Goal: Transaction & Acquisition: Purchase product/service

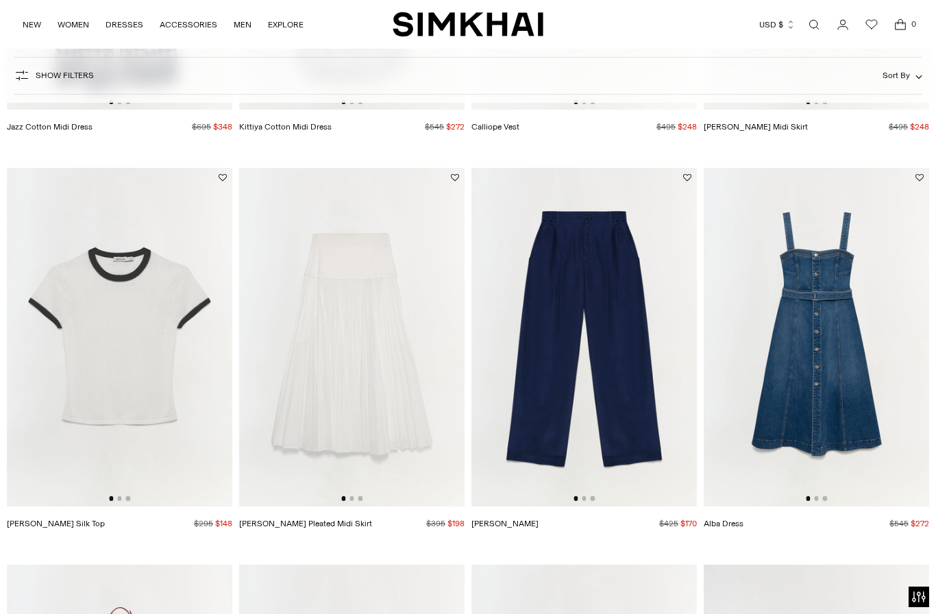
scroll to position [2061, 0]
click at [311, 186] on img at bounding box center [352, 336] width 226 height 339
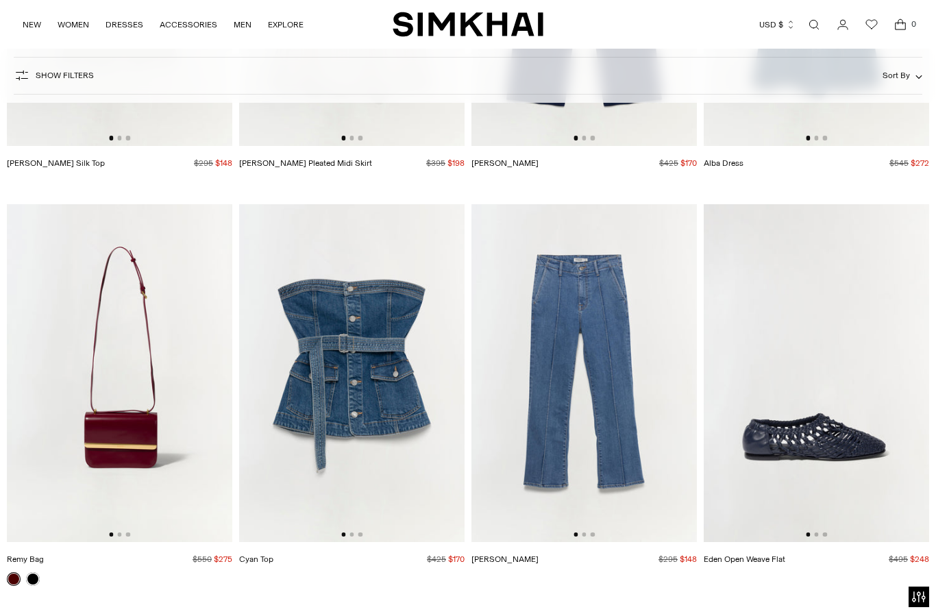
scroll to position [2548, 0]
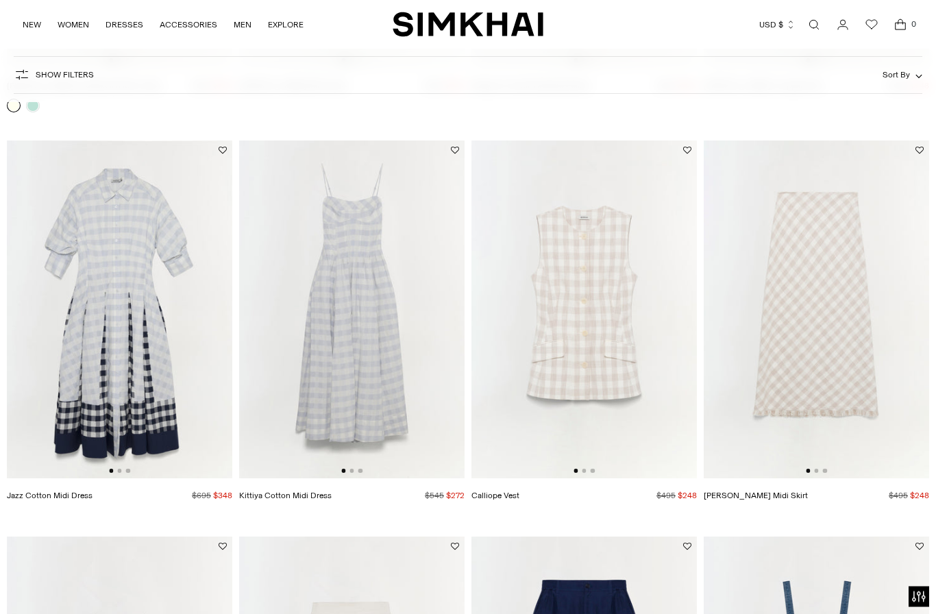
scroll to position [1692, 0]
click at [592, 342] on img at bounding box center [585, 310] width 226 height 339
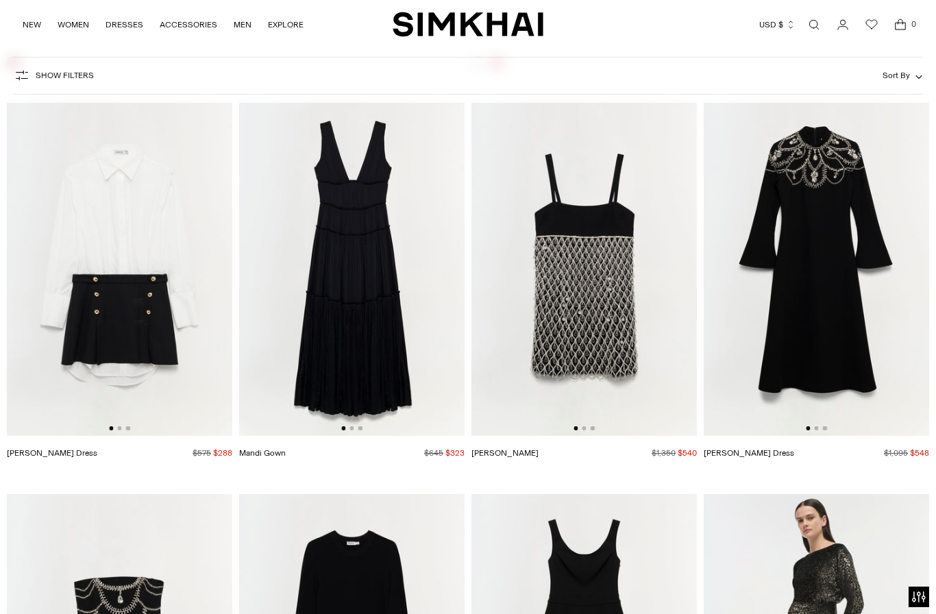
scroll to position [0, 4]
click at [372, 331] on img at bounding box center [352, 267] width 226 height 339
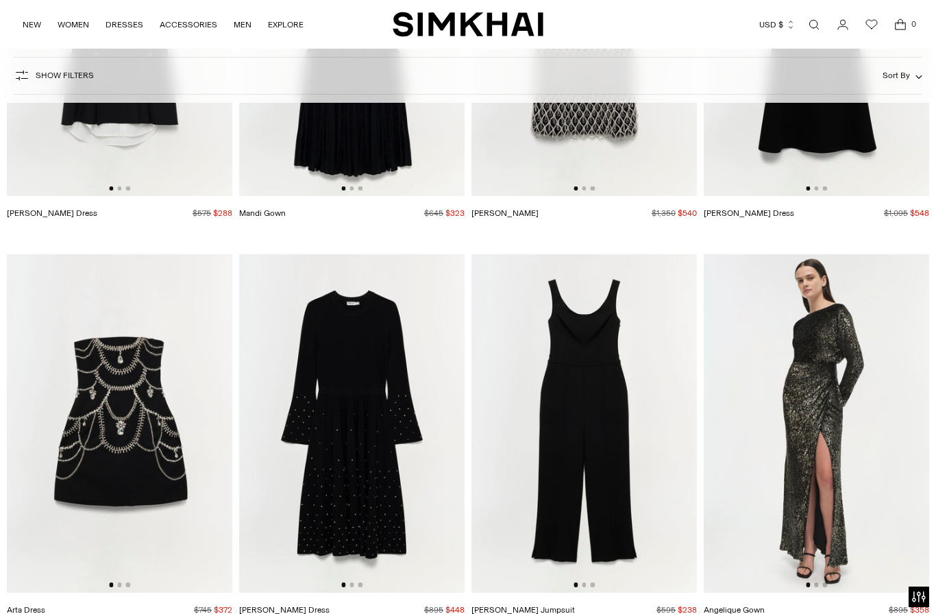
scroll to position [7639, 0]
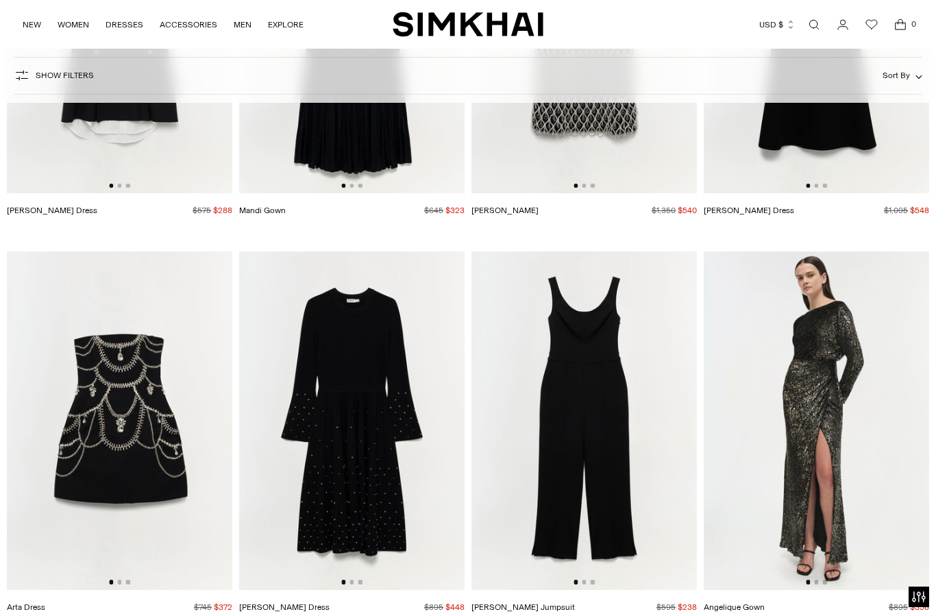
click at [363, 479] on img at bounding box center [352, 421] width 226 height 339
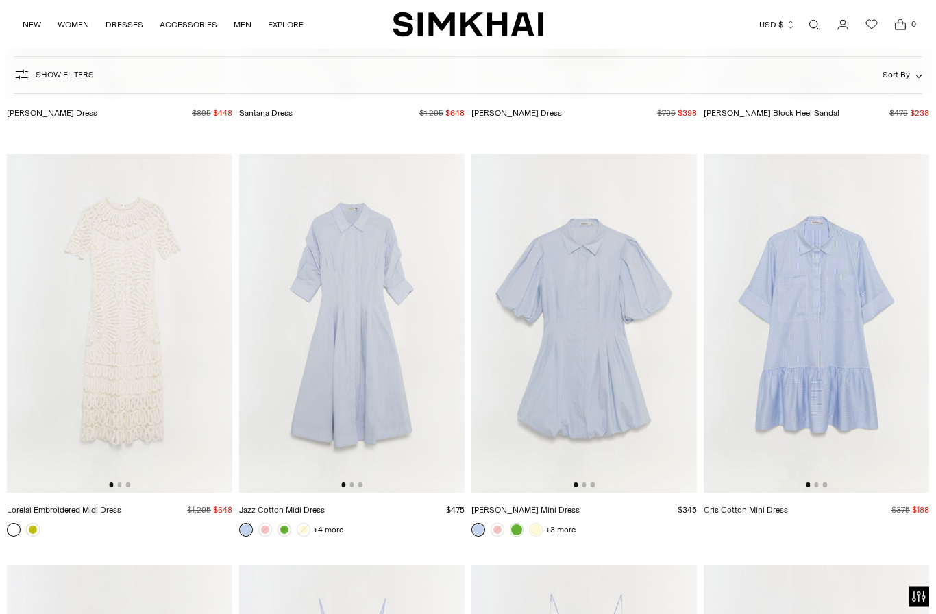
scroll to position [9351, 0]
click at [372, 398] on img at bounding box center [352, 323] width 226 height 339
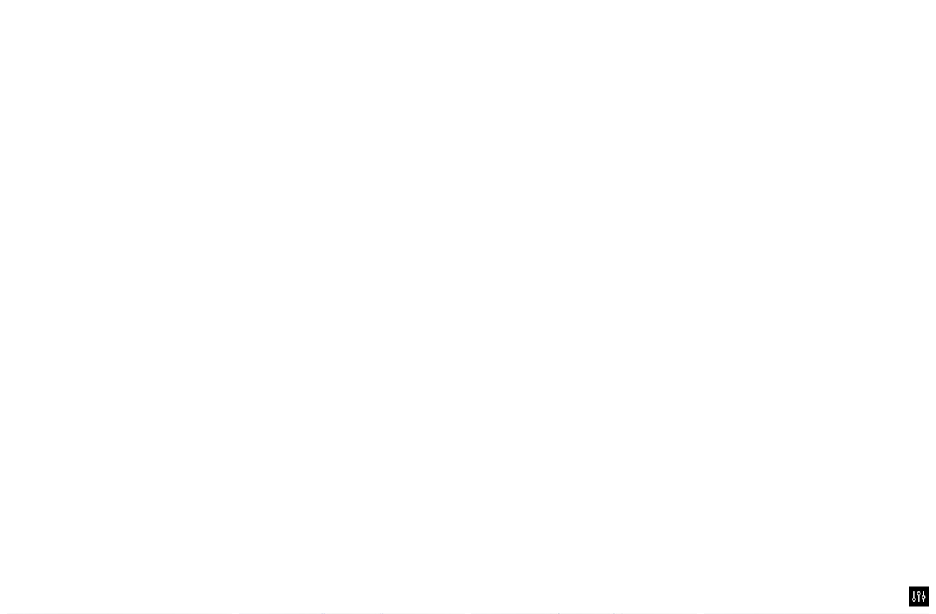
scroll to position [9352, 0]
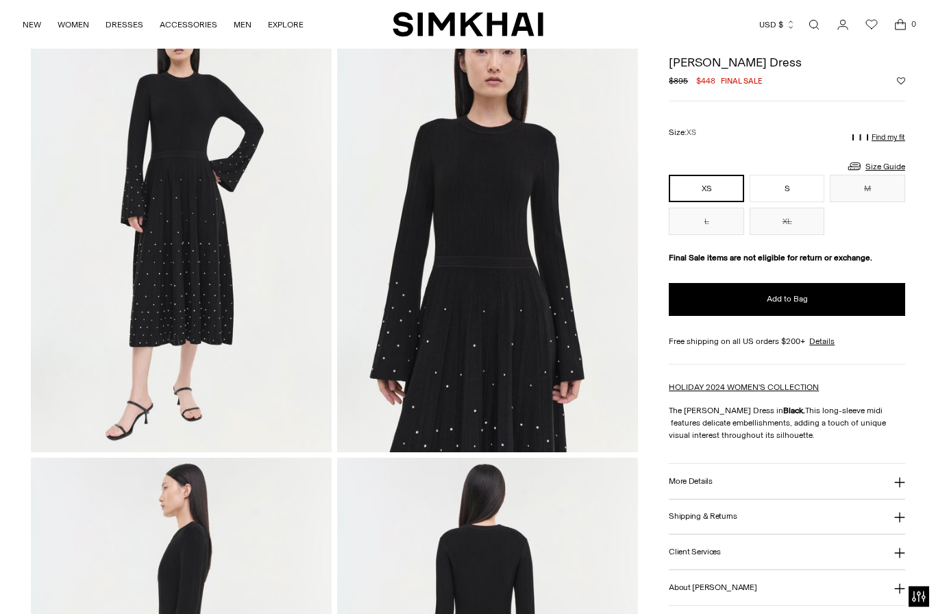
scroll to position [135, 0]
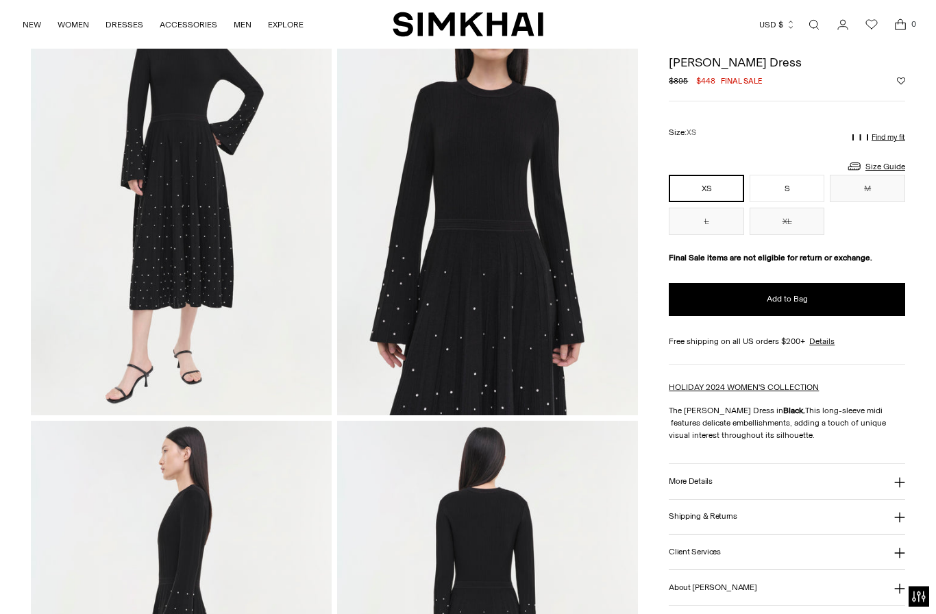
click at [893, 487] on button "More Details" at bounding box center [787, 482] width 237 height 35
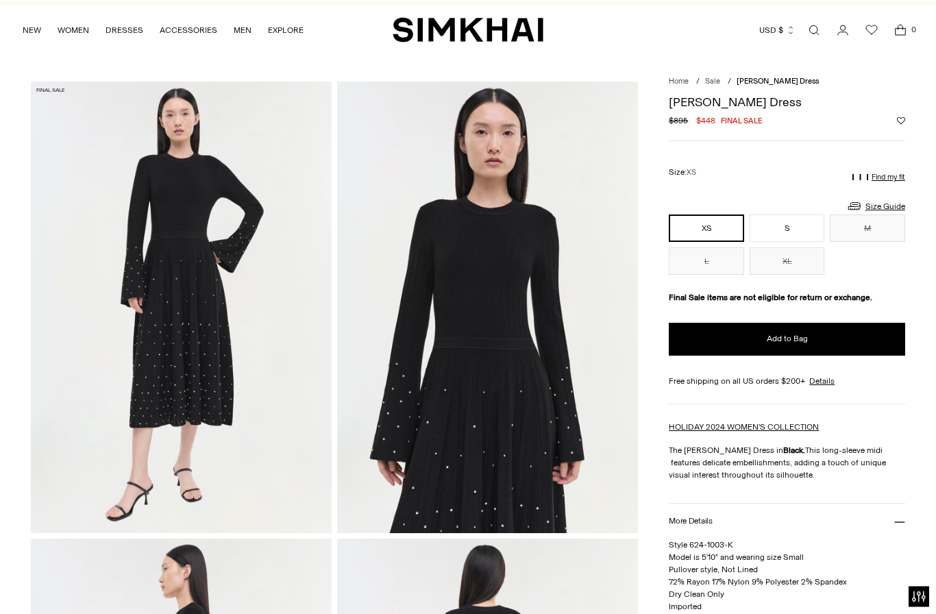
scroll to position [0, 0]
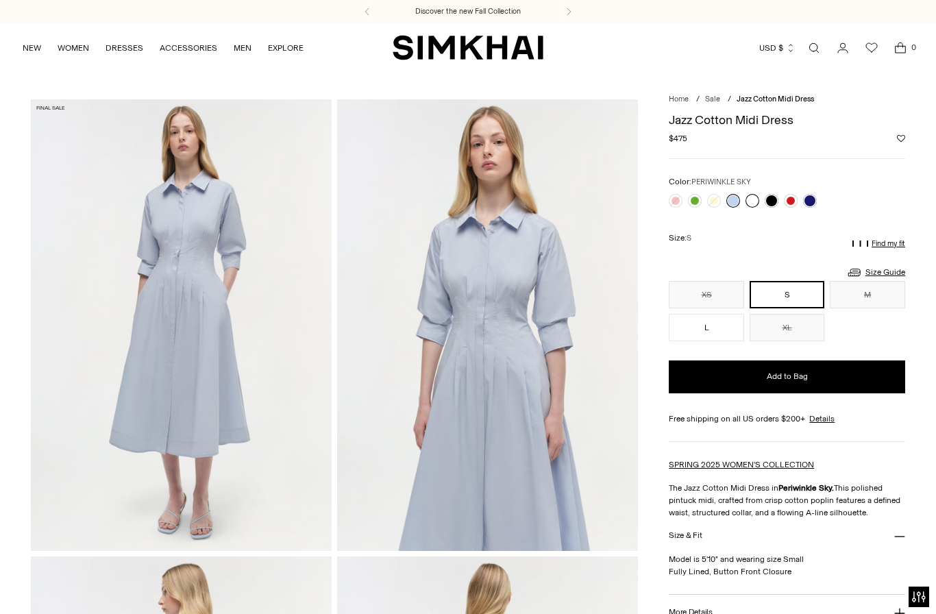
click at [751, 195] on link at bounding box center [753, 201] width 14 height 14
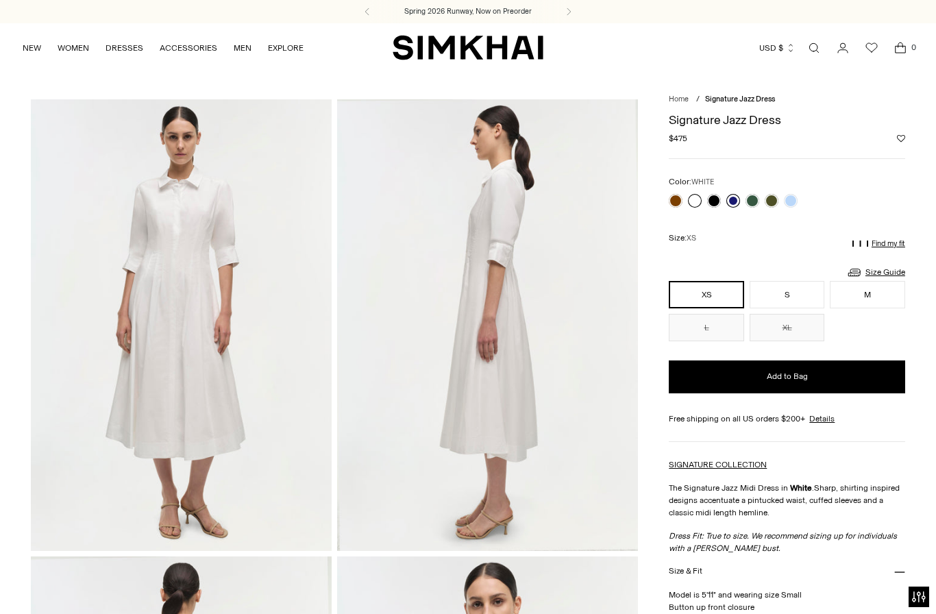
click at [736, 200] on link at bounding box center [734, 201] width 14 height 14
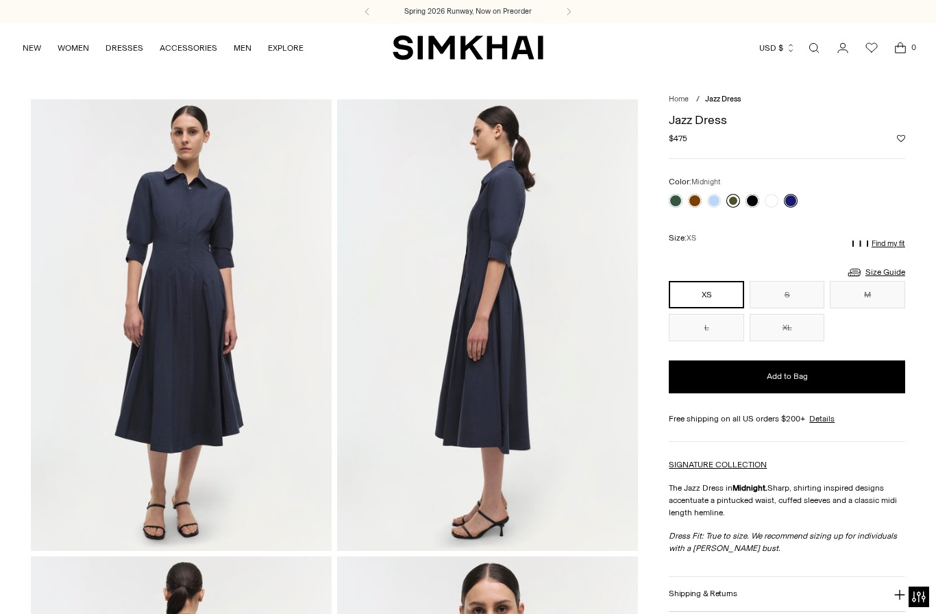
click at [728, 204] on link at bounding box center [734, 201] width 14 height 14
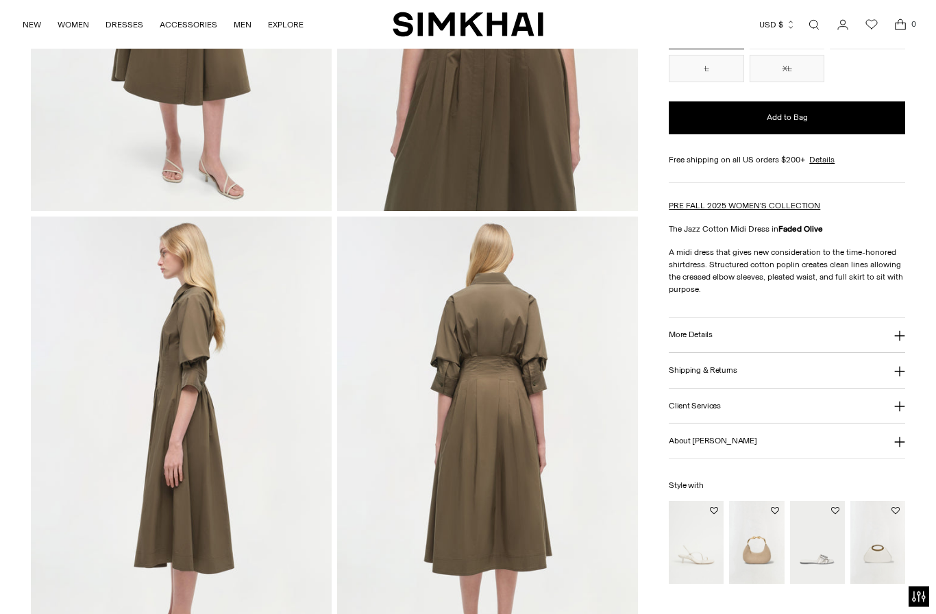
scroll to position [340, 0]
click at [901, 341] on icon at bounding box center [900, 336] width 11 height 11
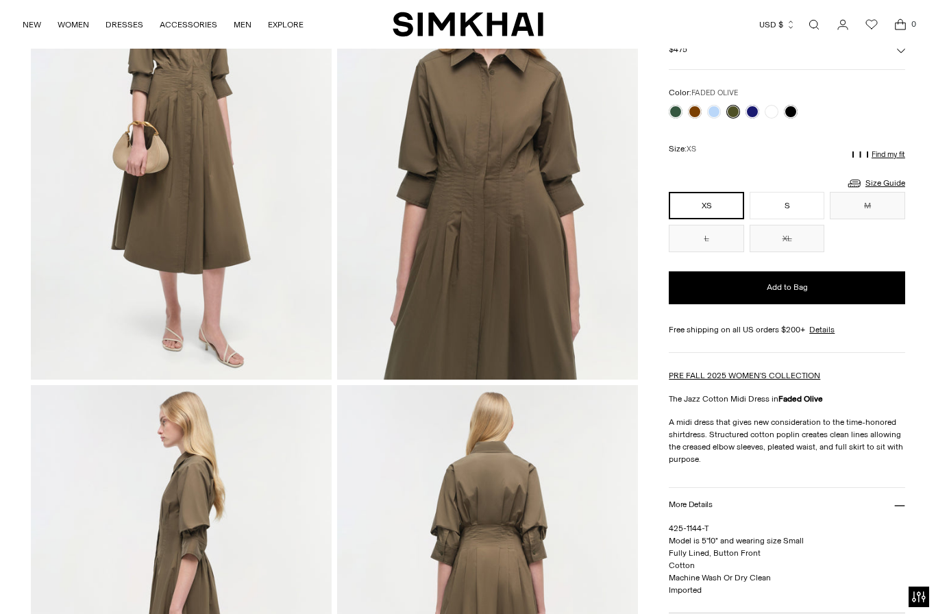
scroll to position [132, 0]
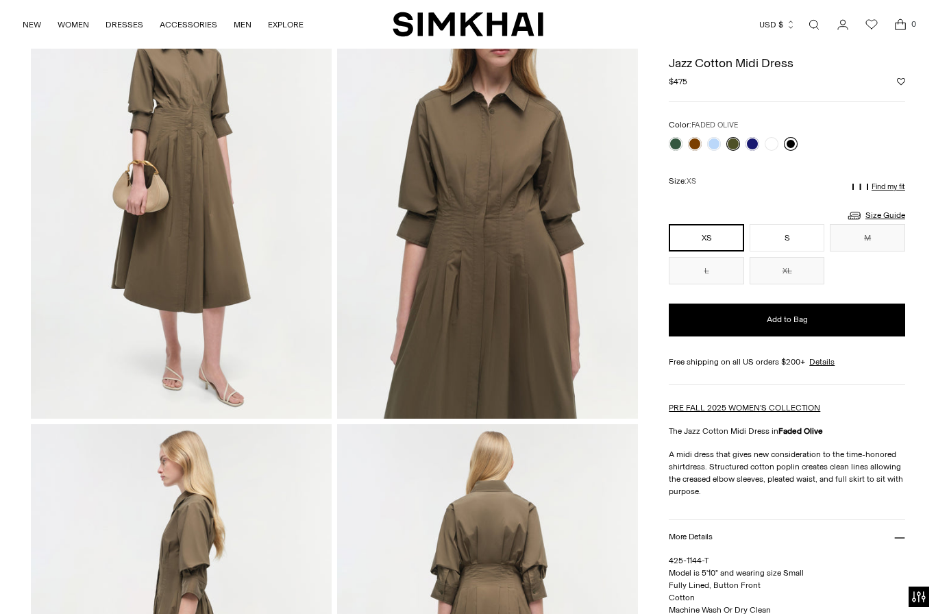
click at [791, 145] on link at bounding box center [791, 144] width 14 height 14
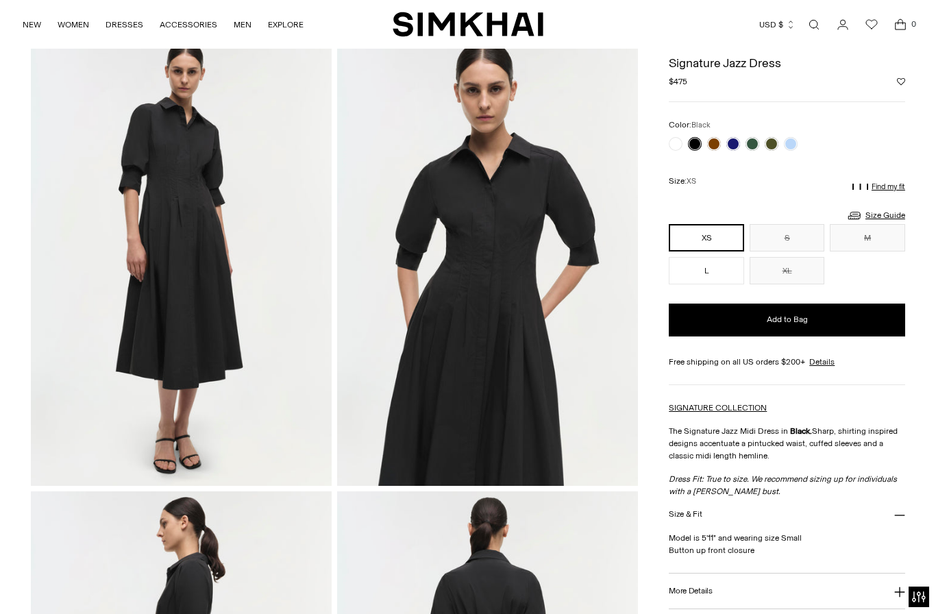
scroll to position [64, 0]
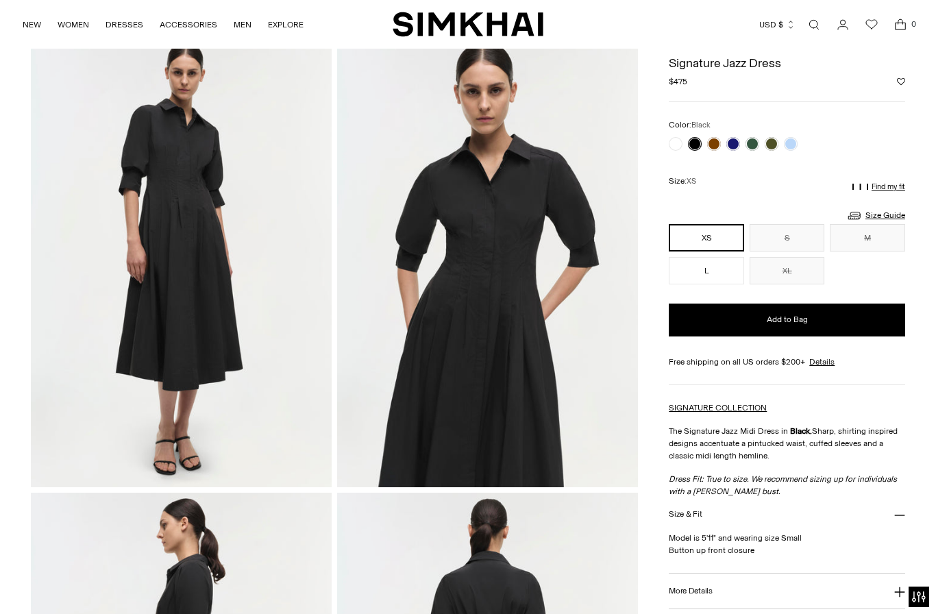
click at [901, 188] on p "Find my fit" at bounding box center [889, 187] width 34 height 8
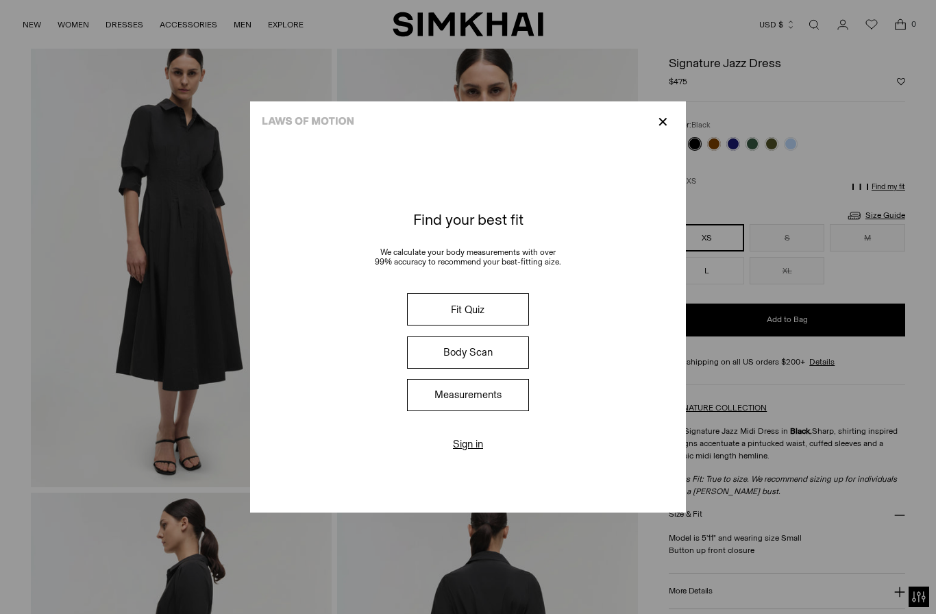
click at [521, 326] on button "Fit Quiz" at bounding box center [468, 309] width 122 height 32
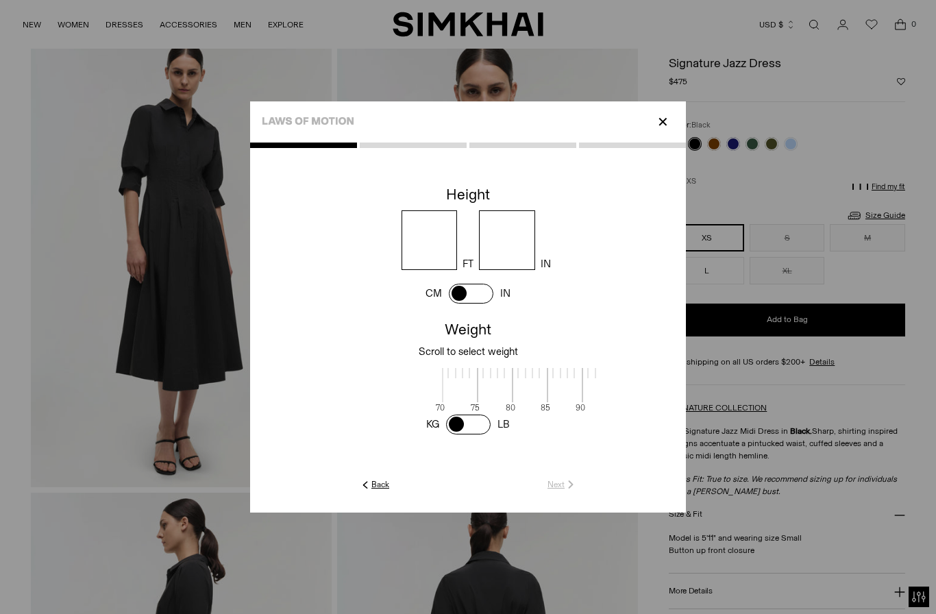
scroll to position [3, 446]
click at [439, 251] on input "number" at bounding box center [430, 240] width 56 height 60
type input "*"
click at [528, 250] on input "number" at bounding box center [507, 240] width 56 height 60
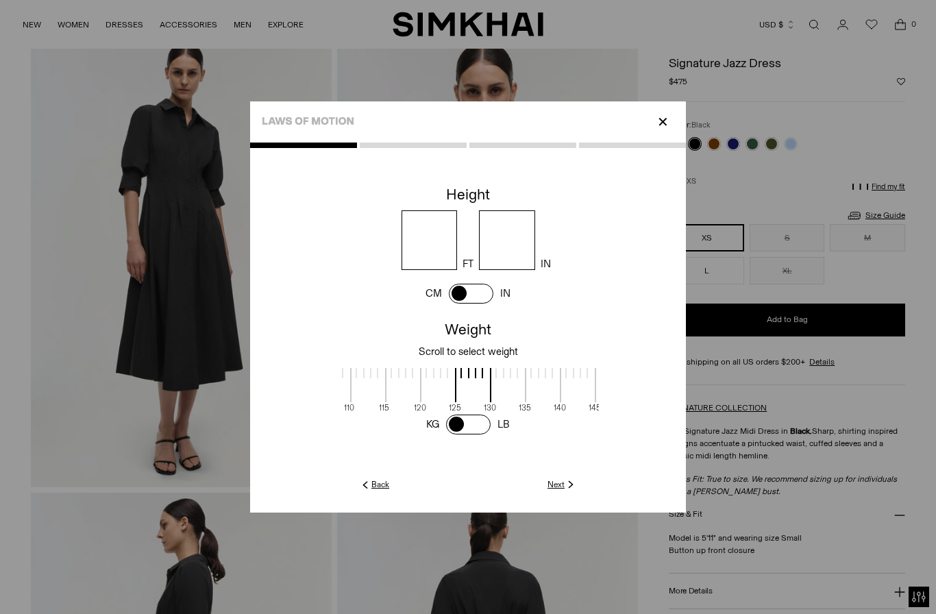
type input "*"
click at [477, 402] on span at bounding box center [473, 385] width 36 height 34
click at [572, 491] on img at bounding box center [571, 485] width 12 height 12
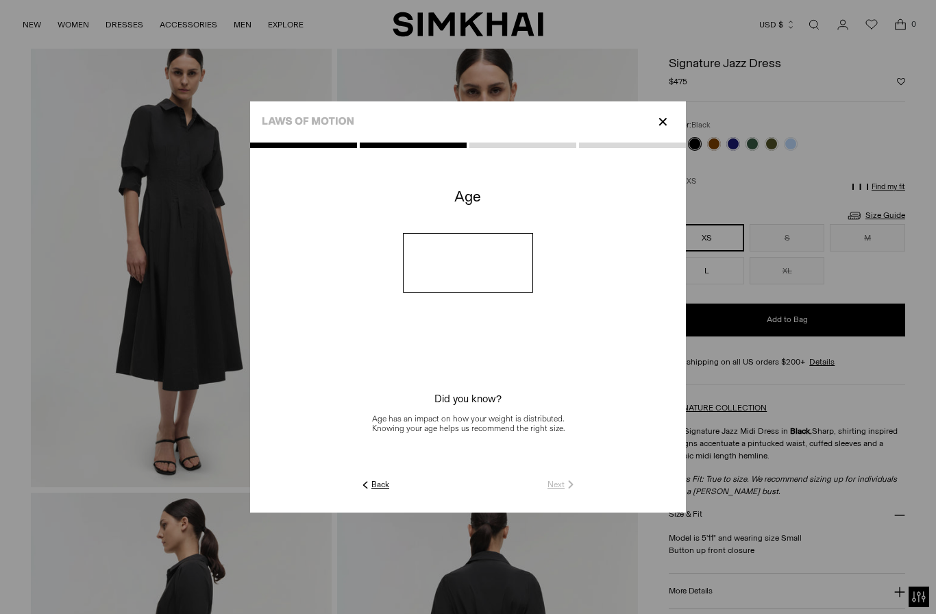
click at [470, 287] on input "number" at bounding box center [468, 263] width 131 height 60
type input "**"
click at [565, 491] on img at bounding box center [571, 485] width 12 height 12
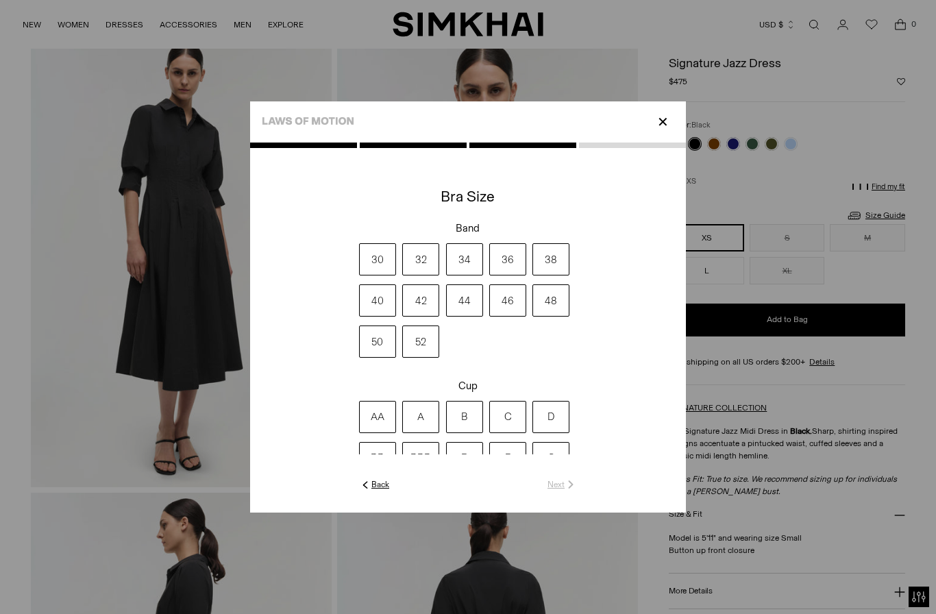
click at [420, 276] on label "32" at bounding box center [420, 259] width 37 height 32
click at [553, 433] on label "D" at bounding box center [551, 417] width 37 height 32
click at [566, 513] on div at bounding box center [468, 328] width 436 height 370
click at [568, 477] on bc-multiple-button-group at bounding box center [468, 329] width 436 height 295
click at [561, 491] on link "Next" at bounding box center [562, 485] width 29 height 12
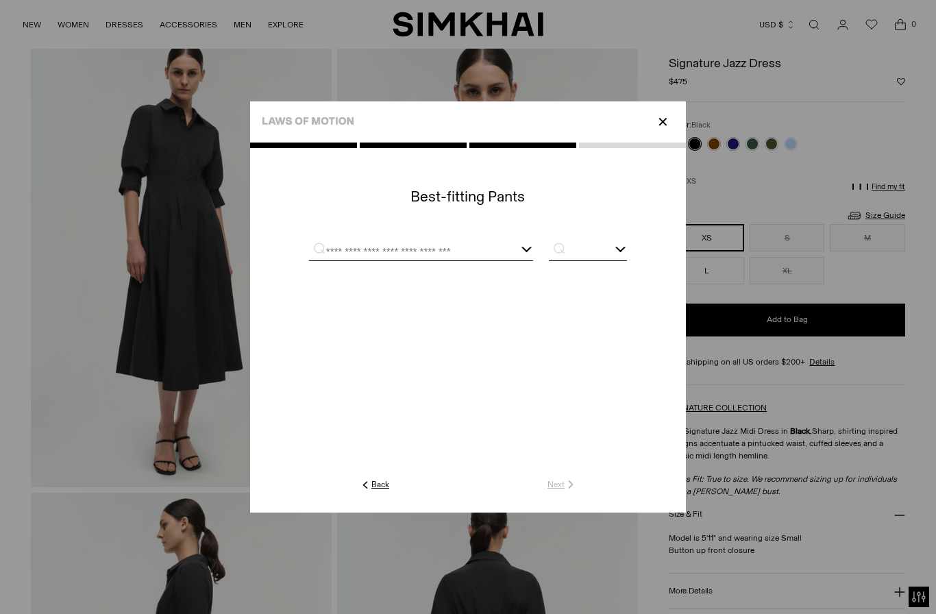
click at [450, 261] on input "text" at bounding box center [404, 251] width 191 height 17
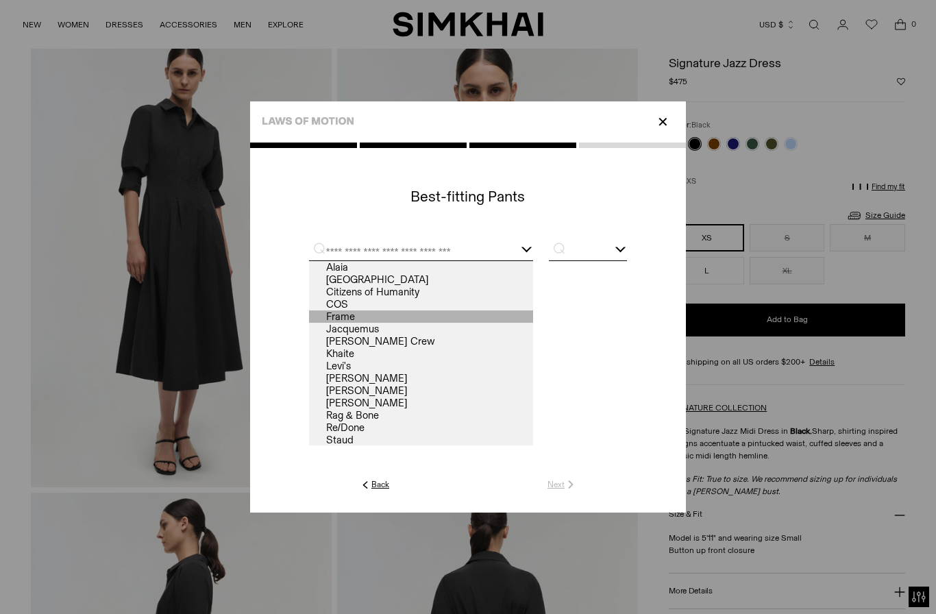
click at [352, 323] on link "Frame" at bounding box center [421, 317] width 224 height 12
type input "*****"
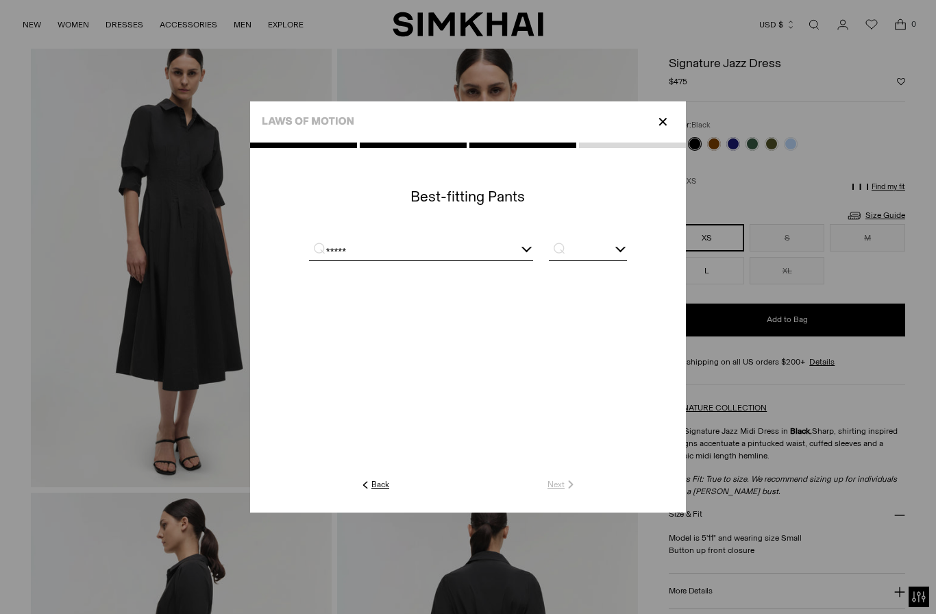
click at [593, 261] on input "text" at bounding box center [588, 251] width 78 height 17
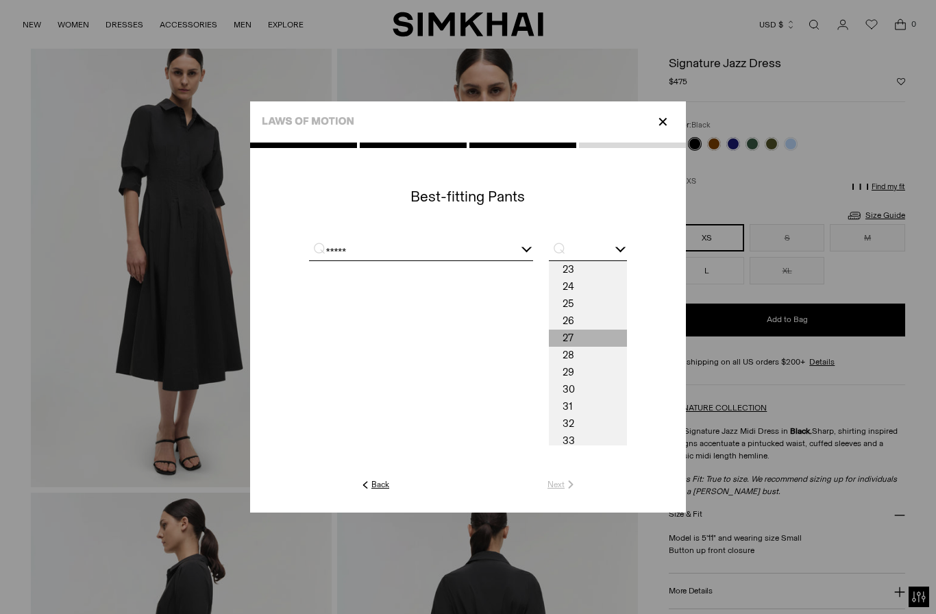
click at [583, 347] on span "27" at bounding box center [588, 338] width 78 height 17
type input "**"
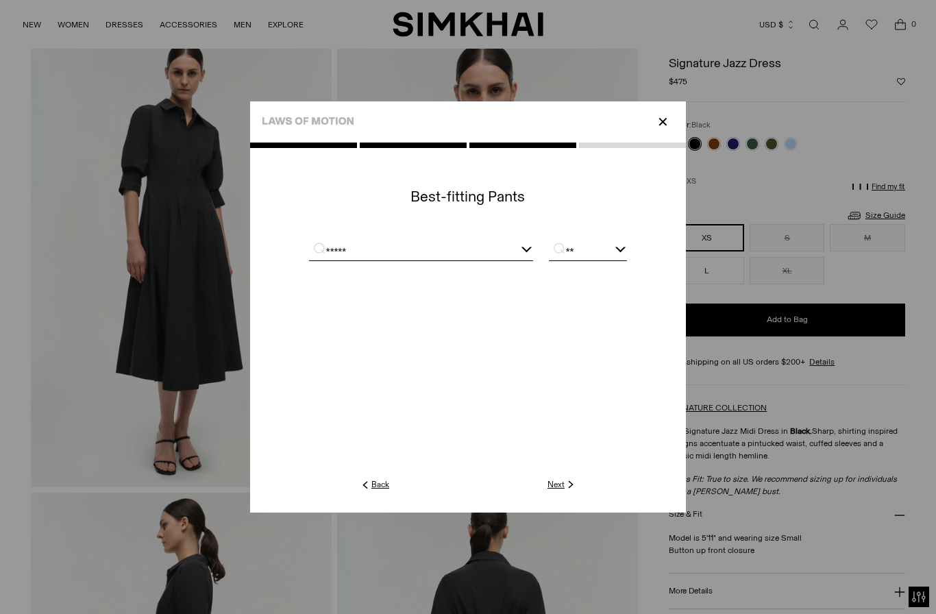
click at [566, 491] on img at bounding box center [571, 485] width 12 height 12
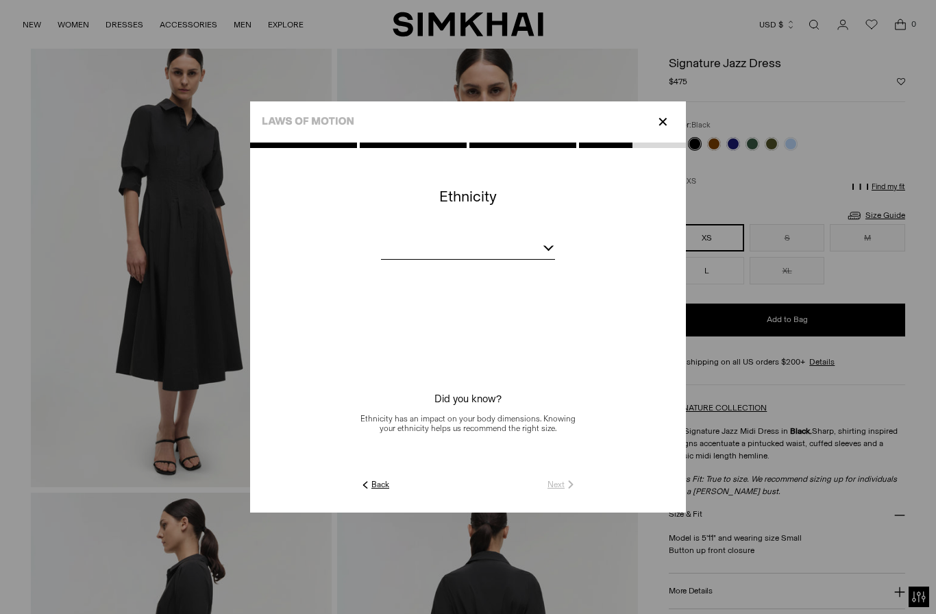
click at [546, 268] on bc-ethnicity at bounding box center [468, 329] width 436 height 295
click at [548, 268] on bc-ethnicity at bounding box center [468, 329] width 436 height 295
click at [410, 259] on div at bounding box center [468, 250] width 174 height 17
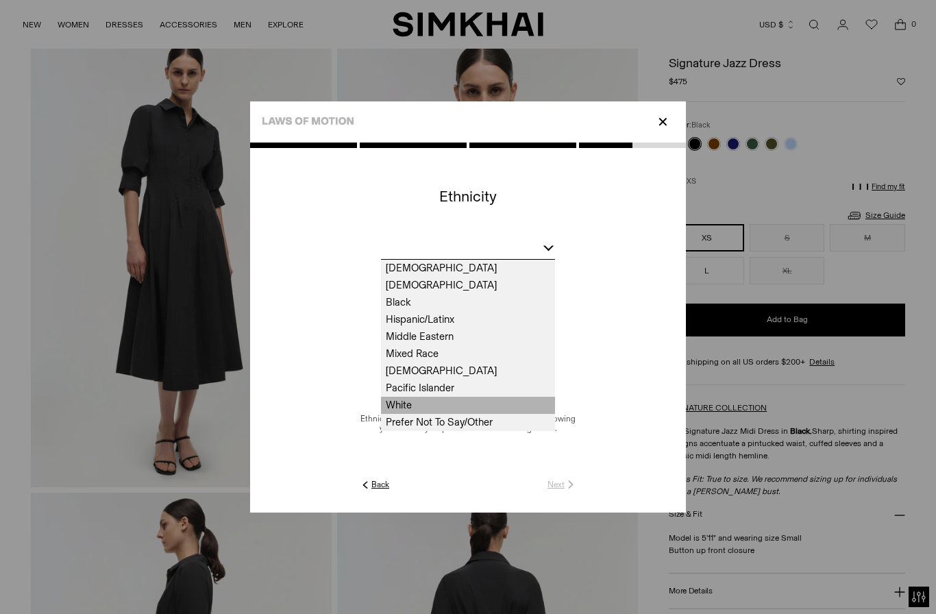
click at [413, 414] on span "White" at bounding box center [468, 405] width 174 height 17
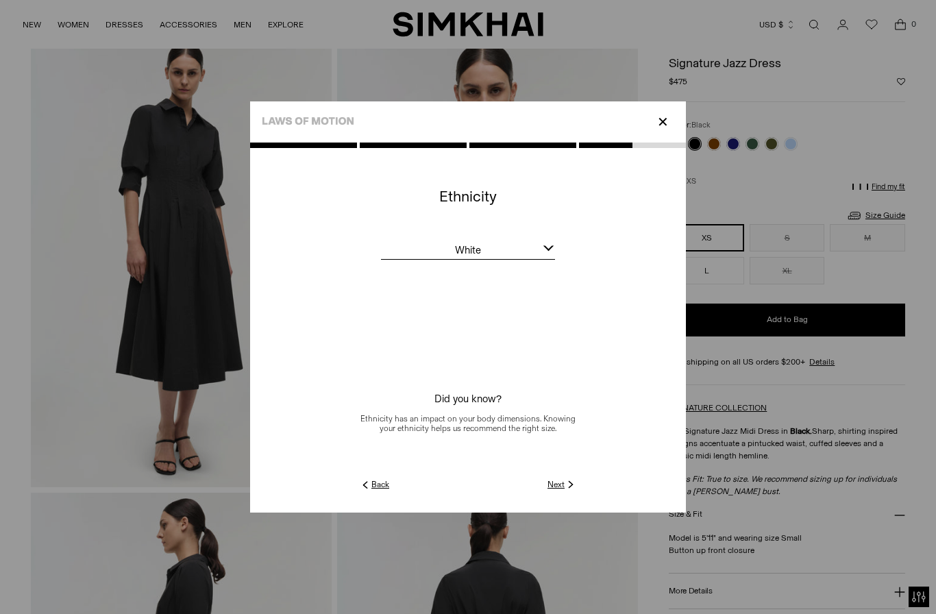
click at [569, 491] on img at bounding box center [571, 485] width 12 height 12
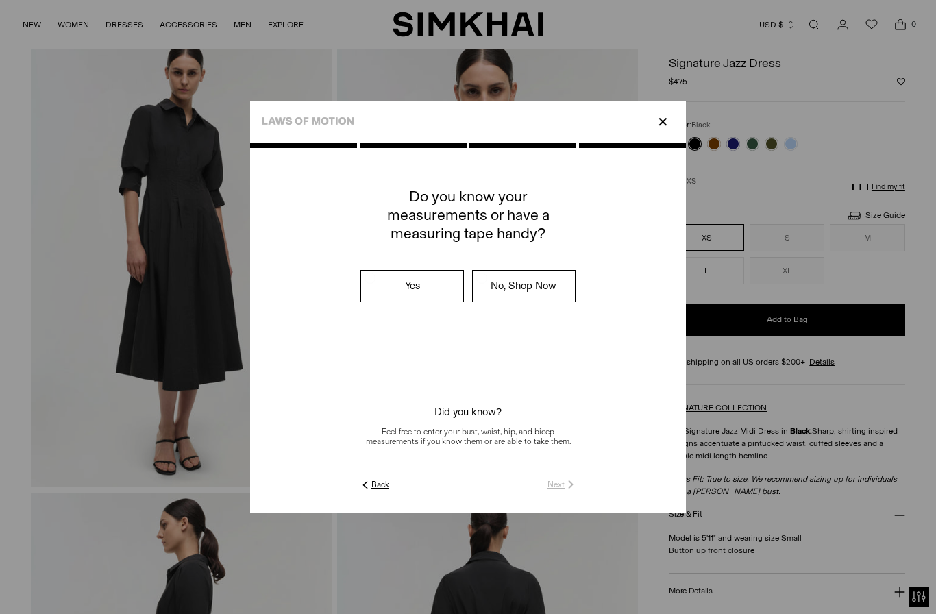
click at [430, 302] on label "Yes" at bounding box center [412, 286] width 102 height 31
click at [558, 491] on link "Next" at bounding box center [562, 485] width 29 height 12
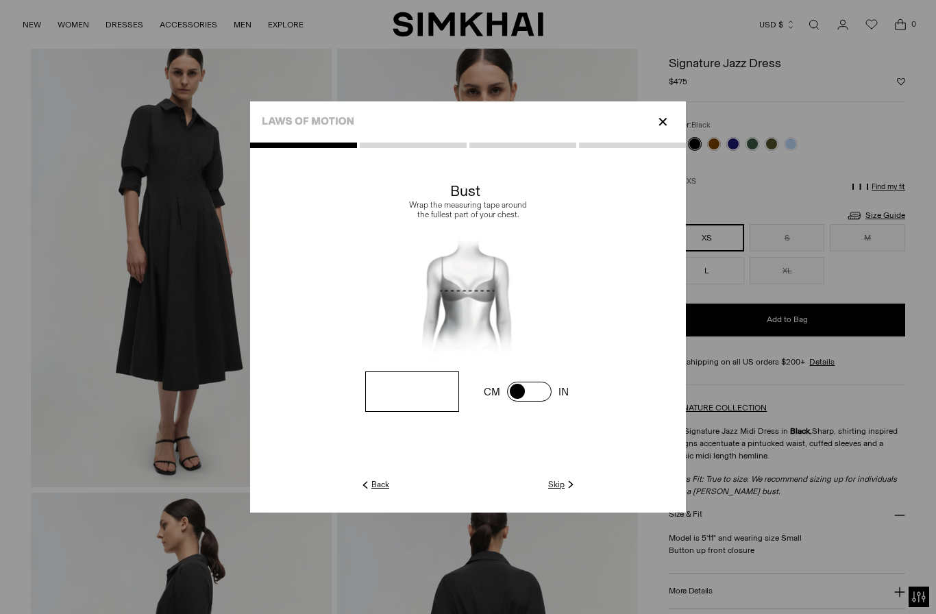
click at [416, 404] on input "number" at bounding box center [412, 392] width 94 height 40
type input "**"
click at [559, 491] on link "Next" at bounding box center [562, 485] width 29 height 12
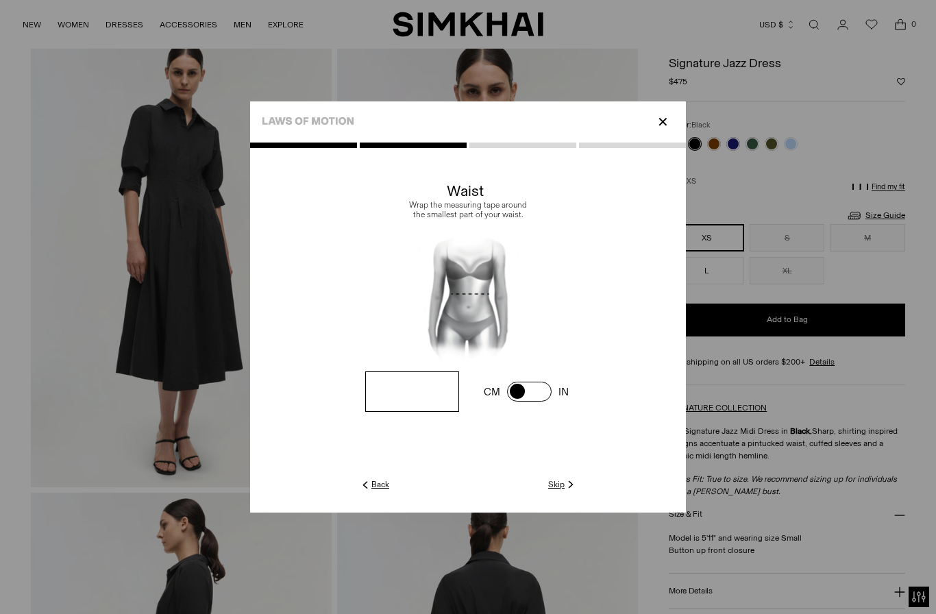
click at [406, 410] on input "number" at bounding box center [412, 392] width 94 height 40
type input "**"
click at [570, 477] on bc-measurement at bounding box center [468, 329] width 436 height 295
click at [558, 491] on link "Next" at bounding box center [562, 485] width 29 height 12
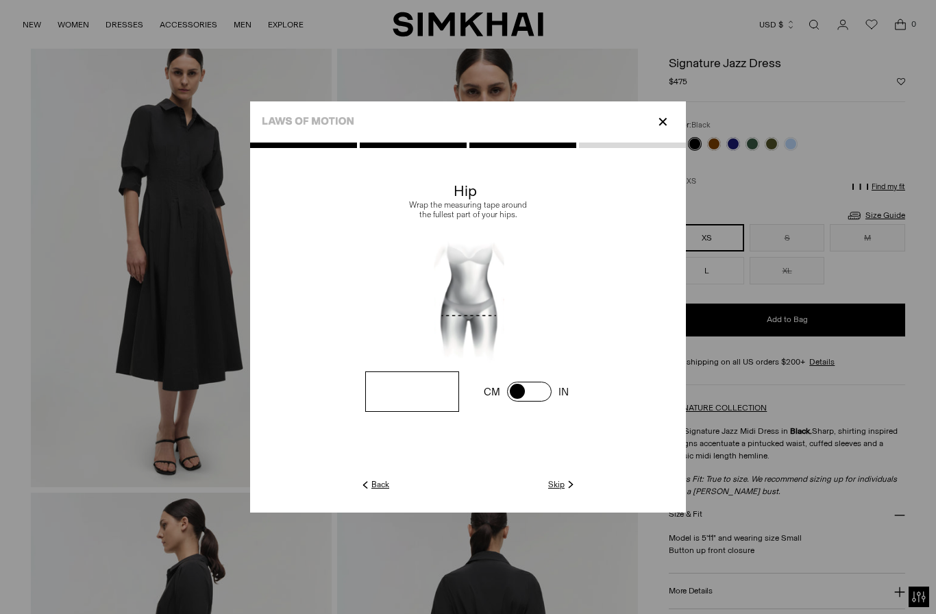
click at [449, 445] on bc-measurement at bounding box center [468, 329] width 436 height 295
click at [427, 412] on input "number" at bounding box center [412, 392] width 94 height 40
type input "**"
click at [569, 491] on img at bounding box center [571, 485] width 12 height 12
click at [422, 412] on input "number" at bounding box center [412, 392] width 94 height 40
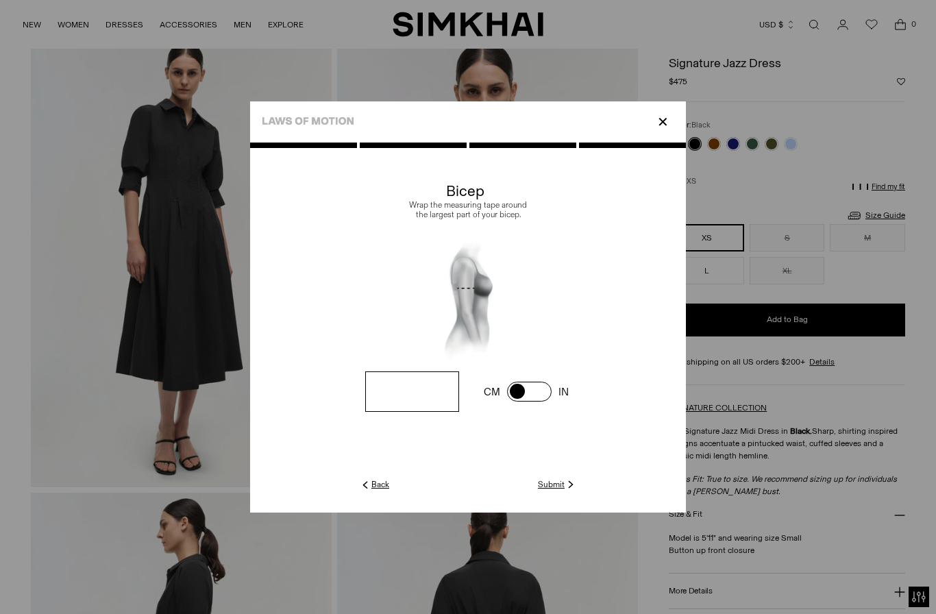
type input "**"
click at [574, 491] on img at bounding box center [571, 485] width 12 height 12
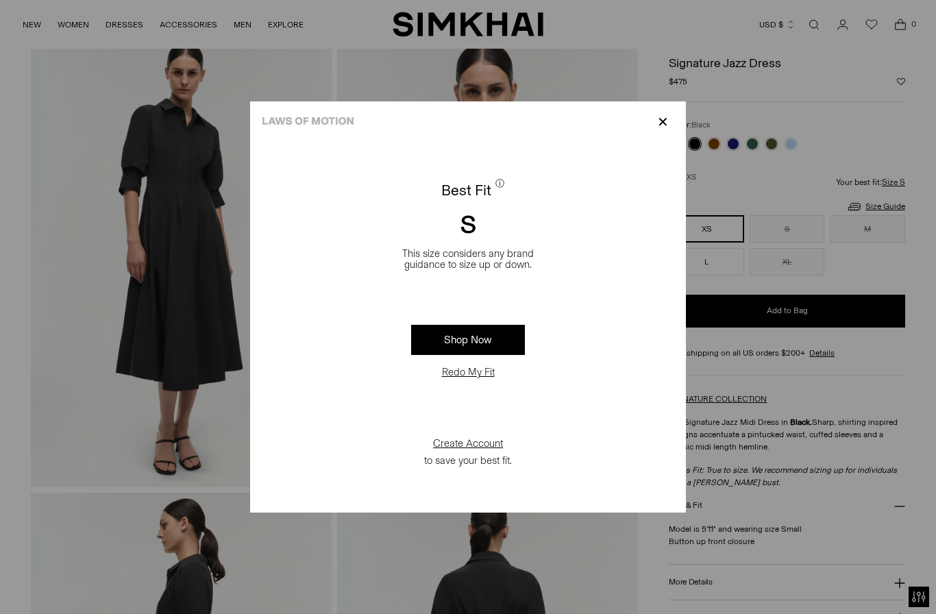
click at [658, 134] on p "✕" at bounding box center [663, 121] width 19 height 23
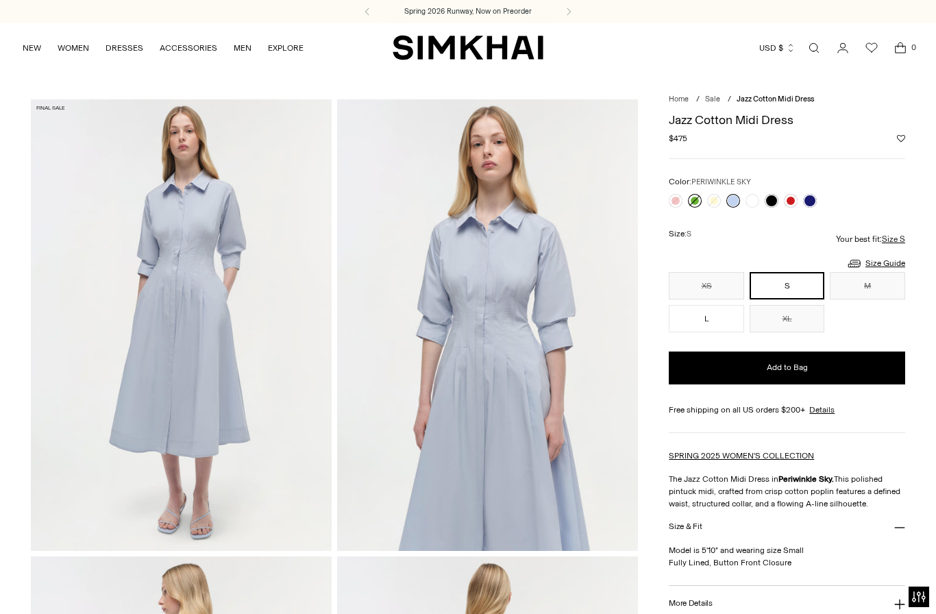
click at [699, 197] on link at bounding box center [695, 201] width 14 height 14
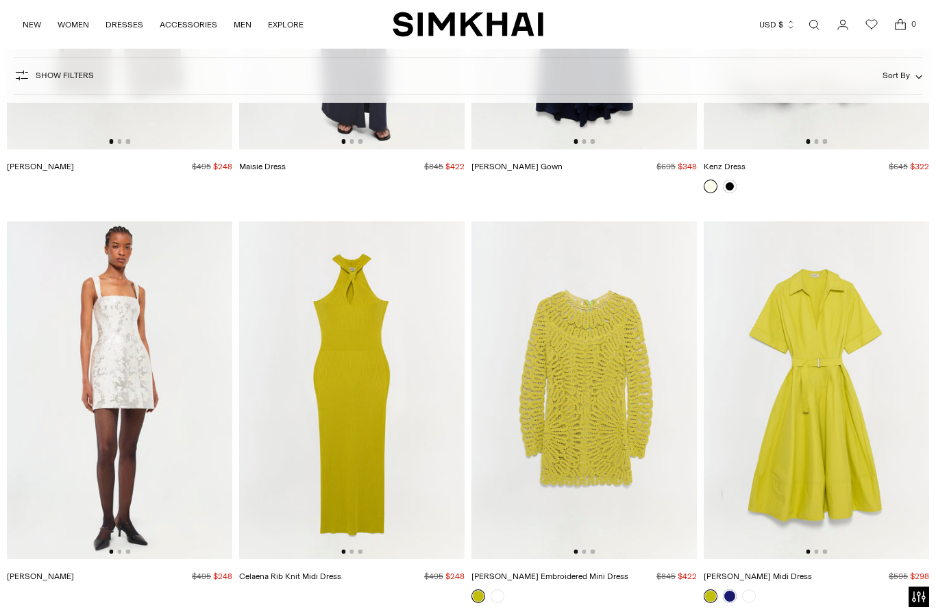
scroll to position [17054, 0]
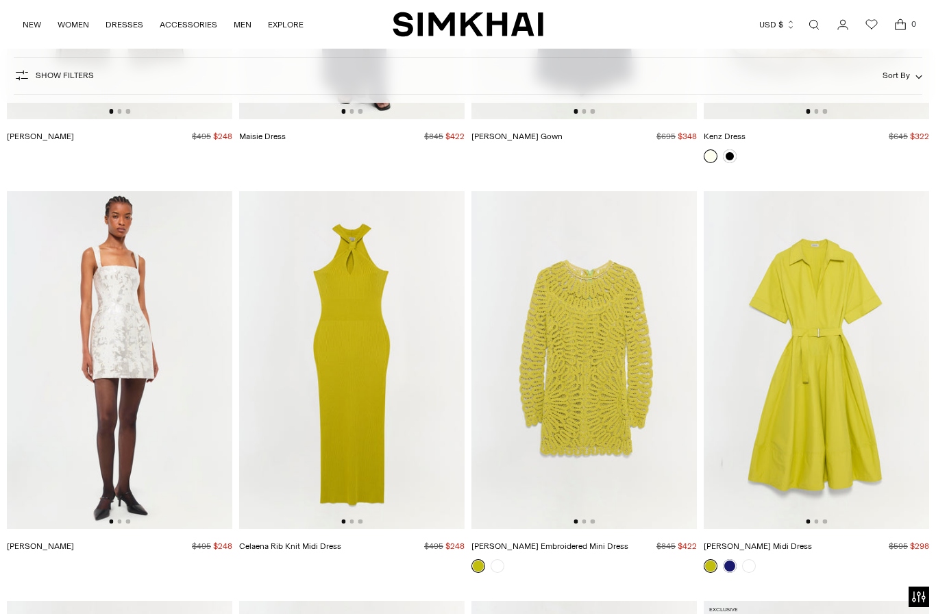
click at [823, 404] on img at bounding box center [817, 360] width 226 height 339
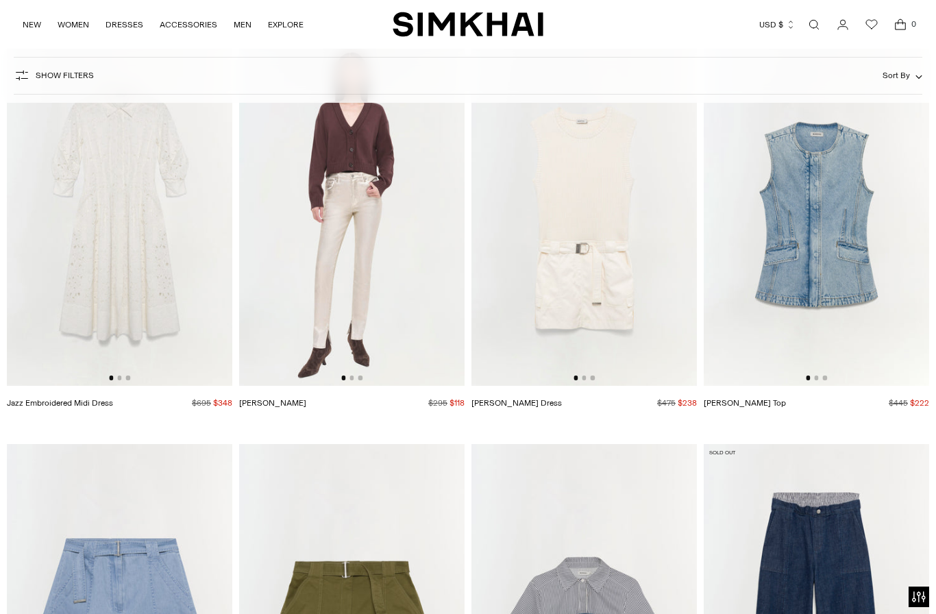
scroll to position [20794, 0]
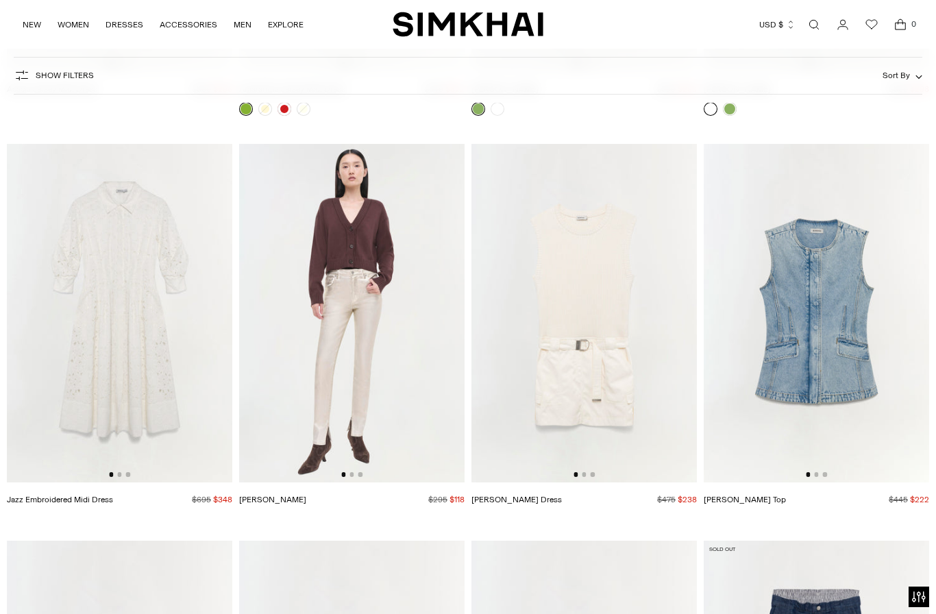
click at [150, 356] on img at bounding box center [120, 313] width 226 height 339
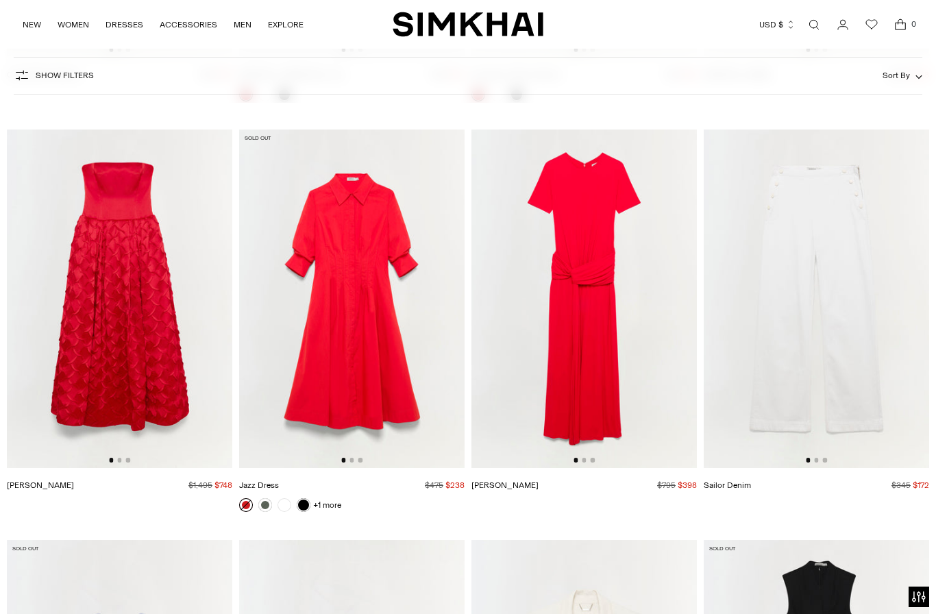
scroll to position [24052, 0]
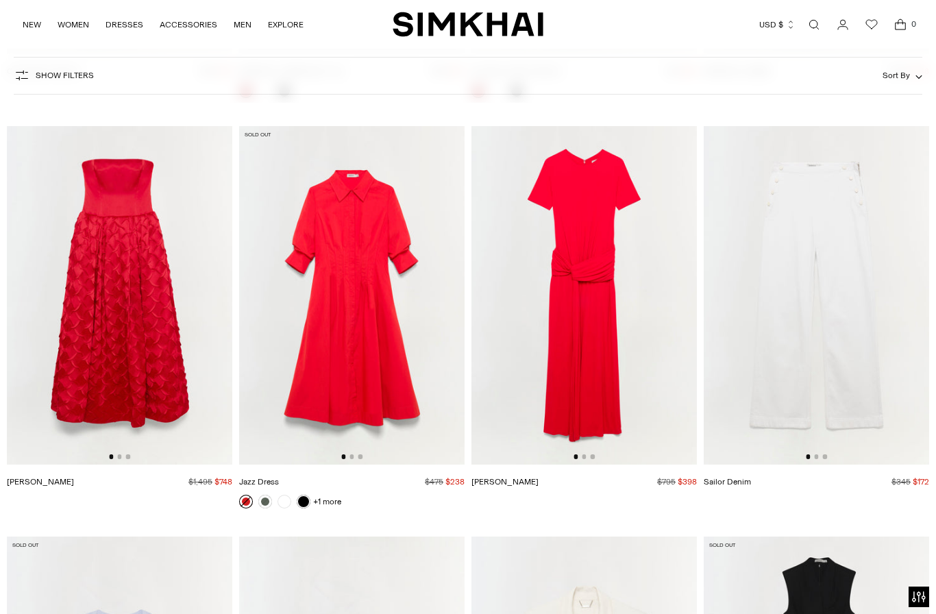
click at [381, 383] on img at bounding box center [352, 295] width 226 height 339
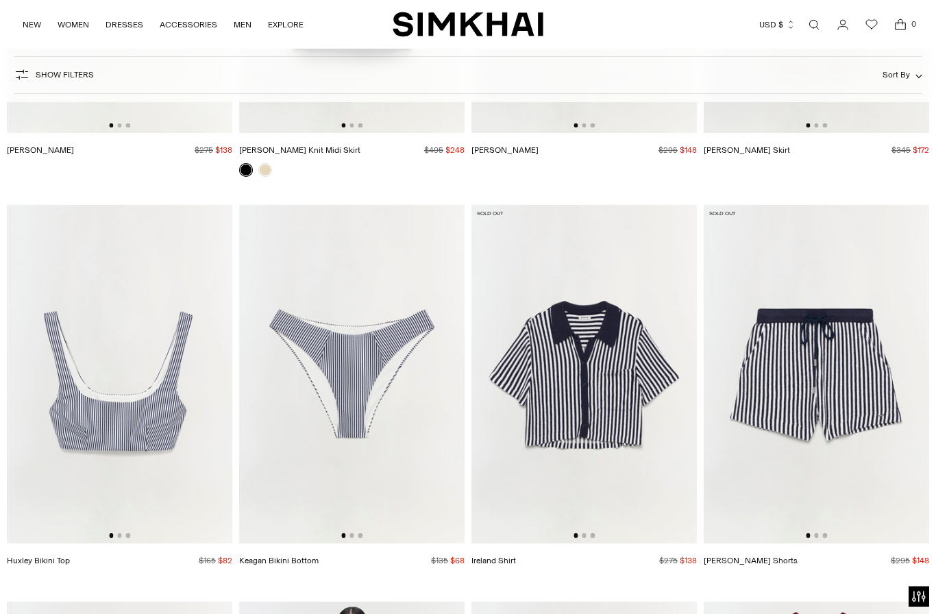
scroll to position [35350, 0]
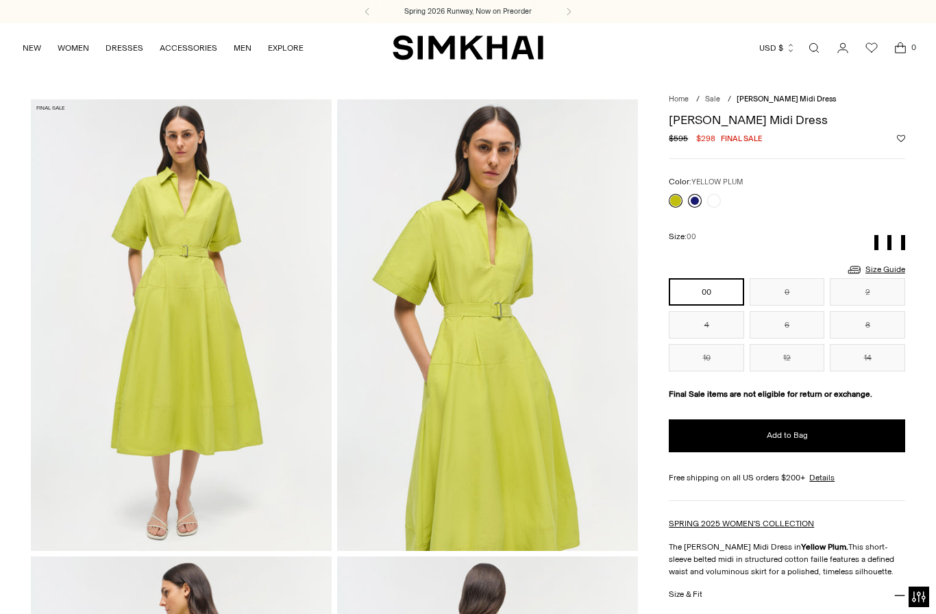
click at [694, 203] on link at bounding box center [695, 201] width 14 height 14
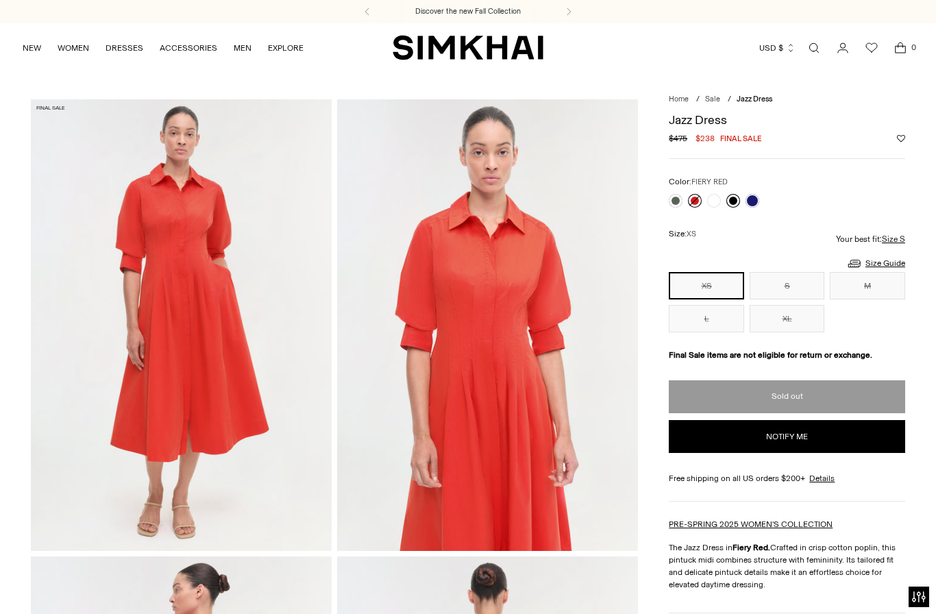
click at [737, 196] on link at bounding box center [734, 201] width 14 height 14
